Goal: Information Seeking & Learning: Compare options

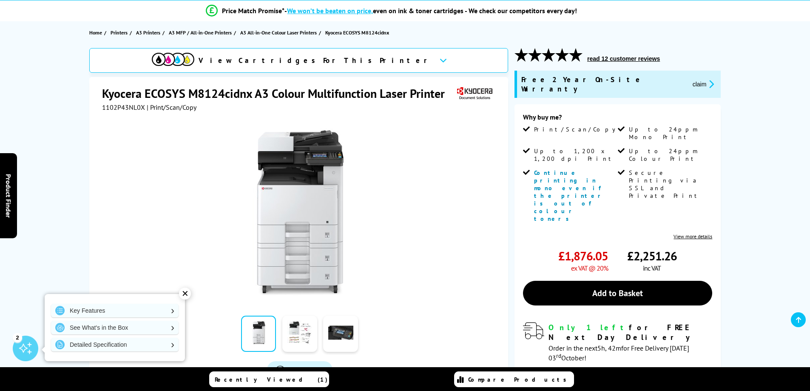
scroll to position [85, 0]
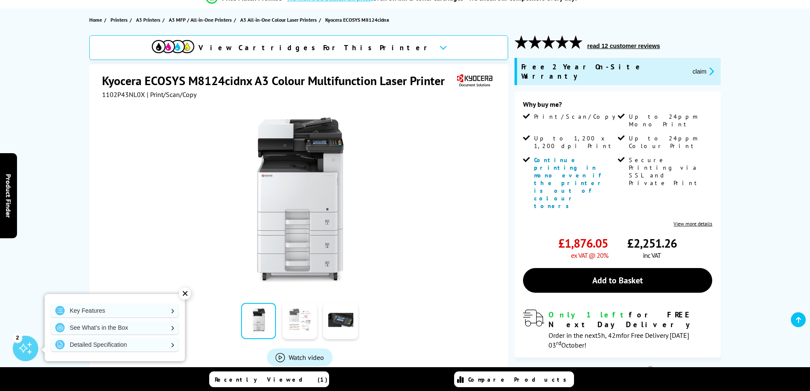
click at [301, 322] on link at bounding box center [299, 321] width 35 height 36
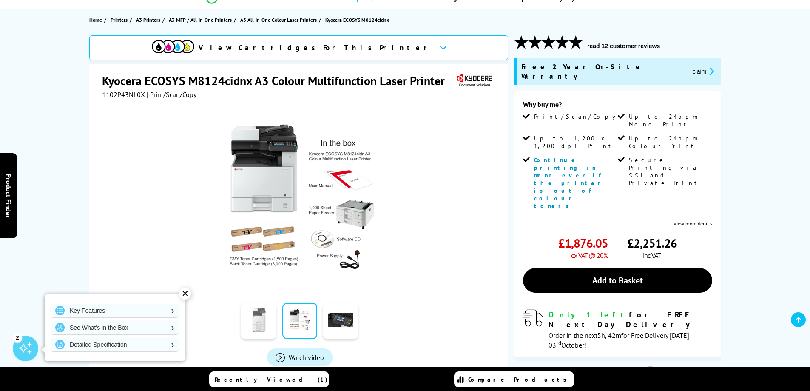
click at [261, 325] on link at bounding box center [258, 321] width 35 height 36
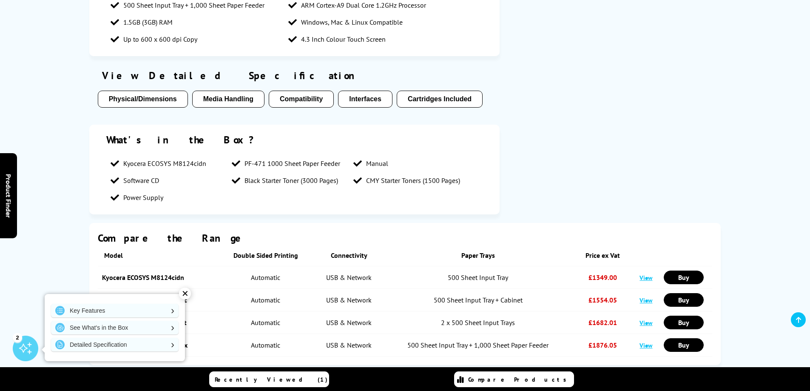
scroll to position [723, 0]
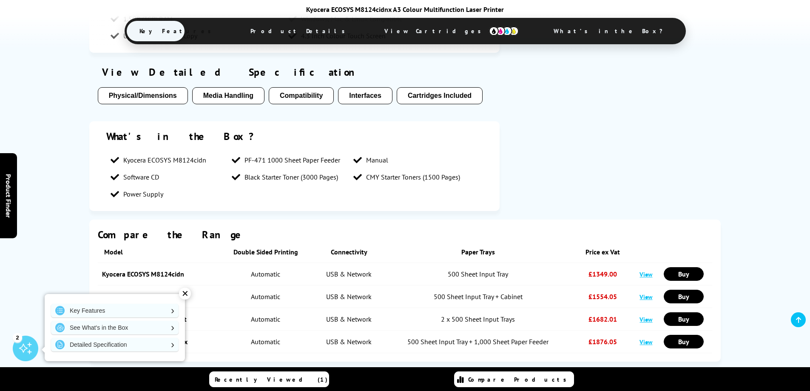
click at [181, 287] on td "Kyocera ECOSYS M8124cidnc" at bounding box center [157, 296] width 119 height 23
click at [183, 291] on div "✕" at bounding box center [185, 294] width 12 height 12
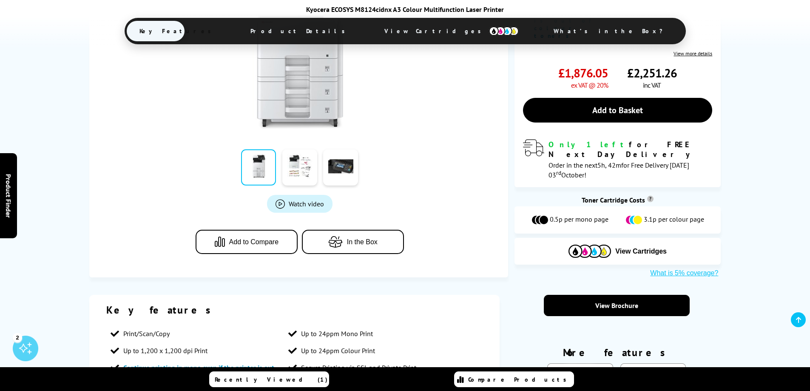
scroll to position [85, 0]
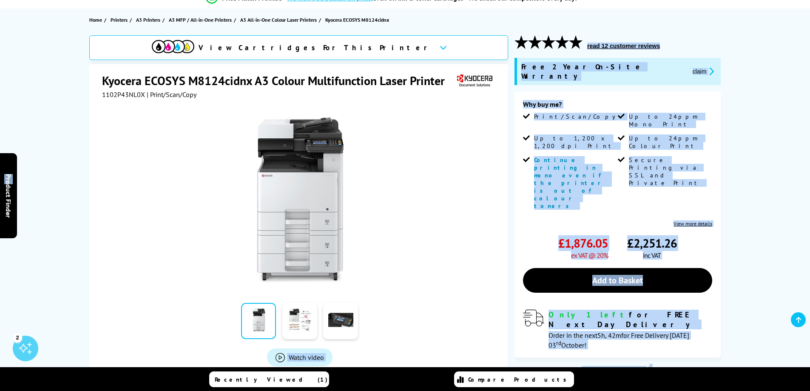
drag, startPoint x: 0, startPoint y: 185, endPoint x: -9, endPoint y: 165, distance: 22.3
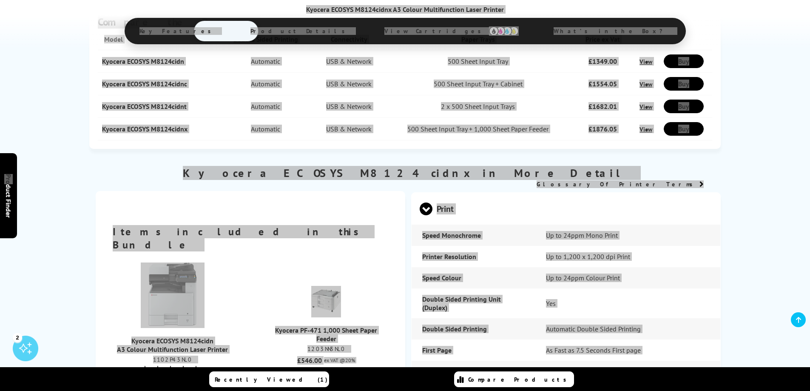
scroll to position [1021, 0]
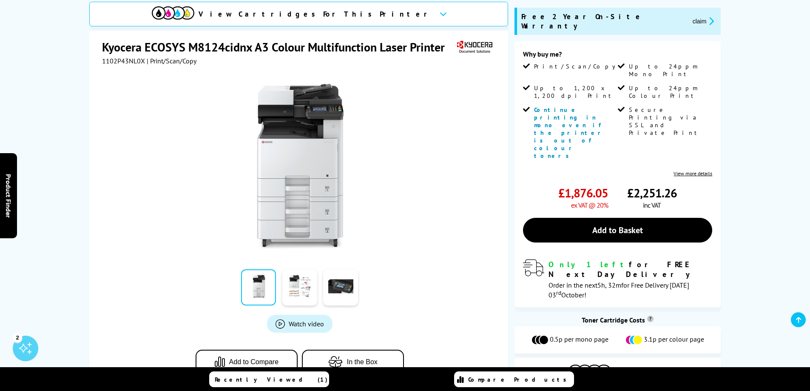
scroll to position [170, 0]
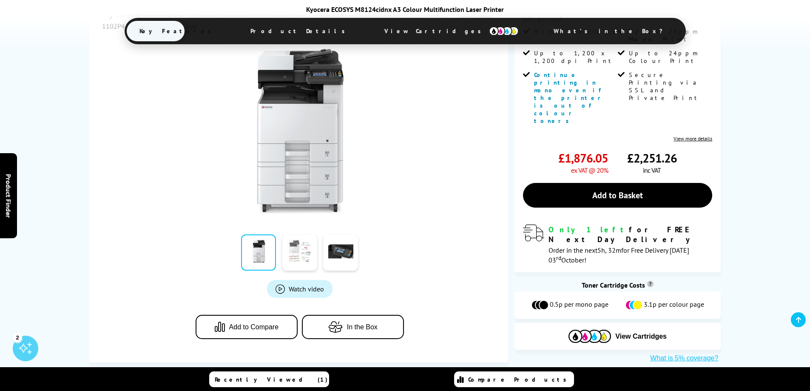
click at [293, 239] on link at bounding box center [299, 252] width 35 height 36
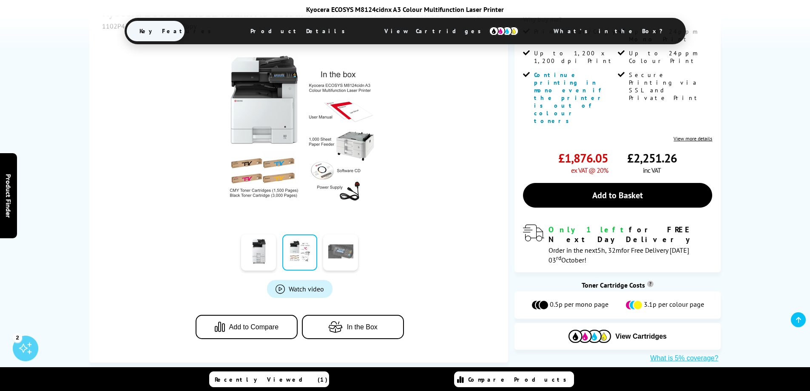
click at [347, 246] on link at bounding box center [340, 252] width 35 height 36
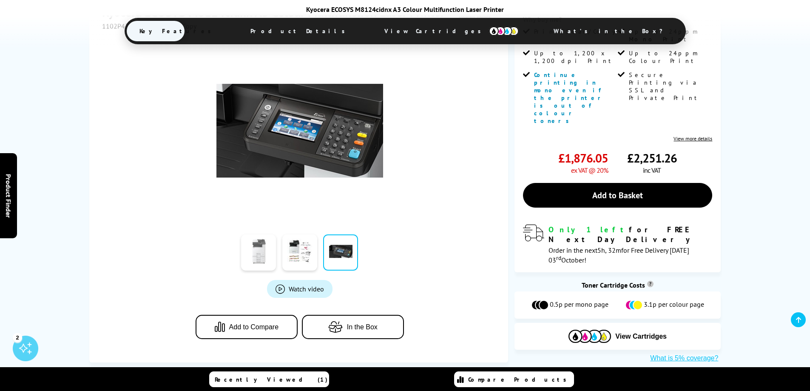
click at [259, 243] on link at bounding box center [258, 252] width 35 height 36
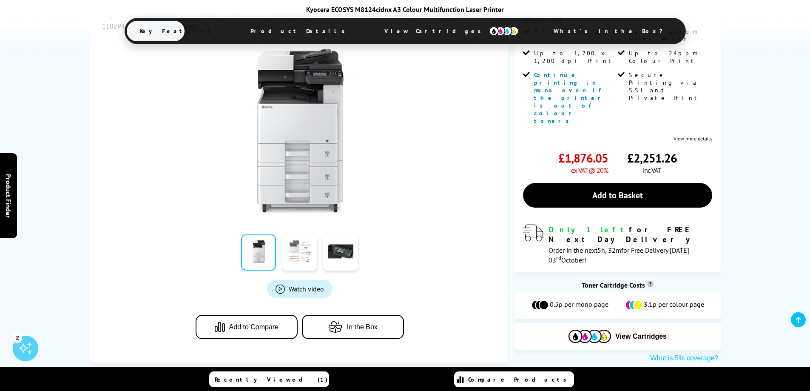
click at [305, 239] on link at bounding box center [299, 252] width 35 height 36
